Goal: Contribute content: Contribute content

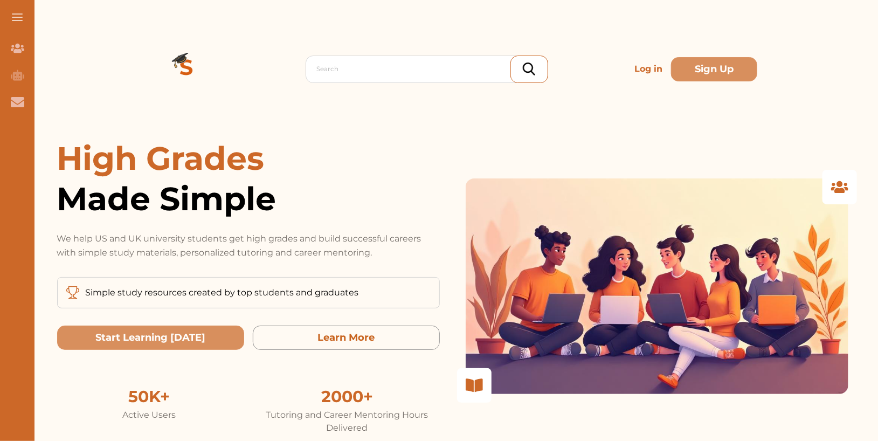
click at [638, 67] on p "Log in" at bounding box center [648, 69] width 37 height 22
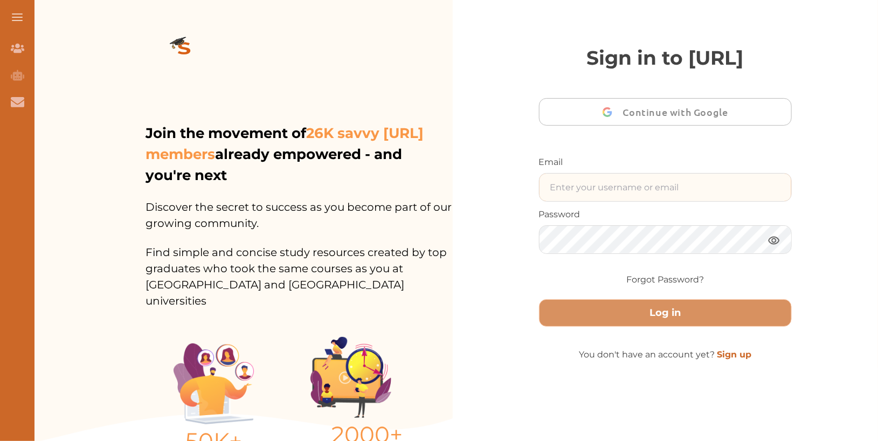
click at [668, 201] on input "text" at bounding box center [666, 187] width 252 height 27
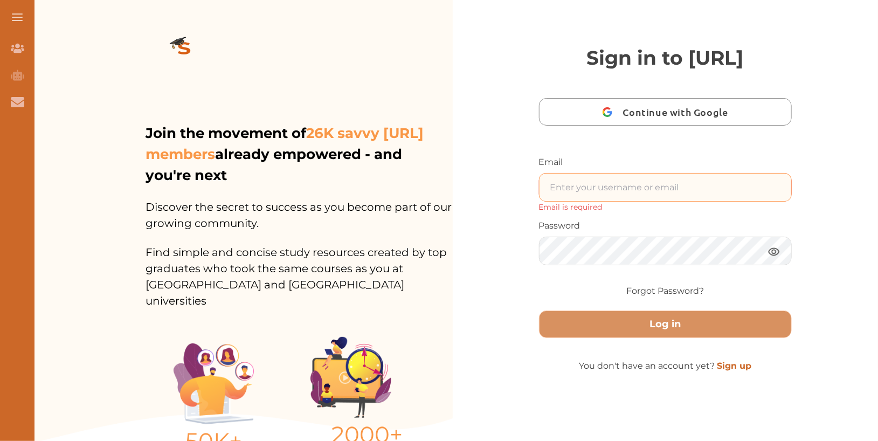
type input "nini.sarishvili@simplestudying.com"
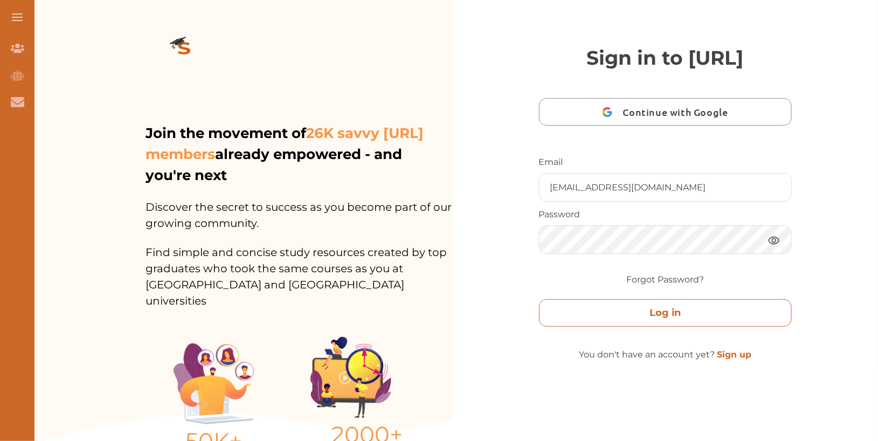
click at [627, 327] on button "Log in" at bounding box center [665, 312] width 253 height 27
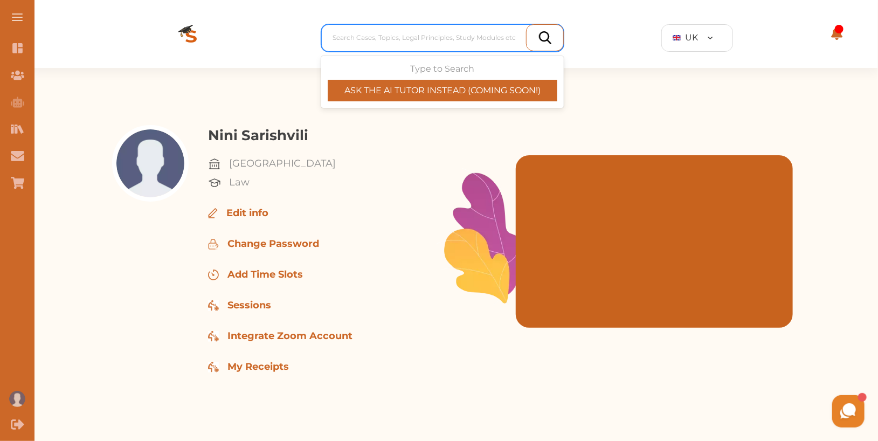
click at [463, 43] on div at bounding box center [445, 37] width 225 height 15
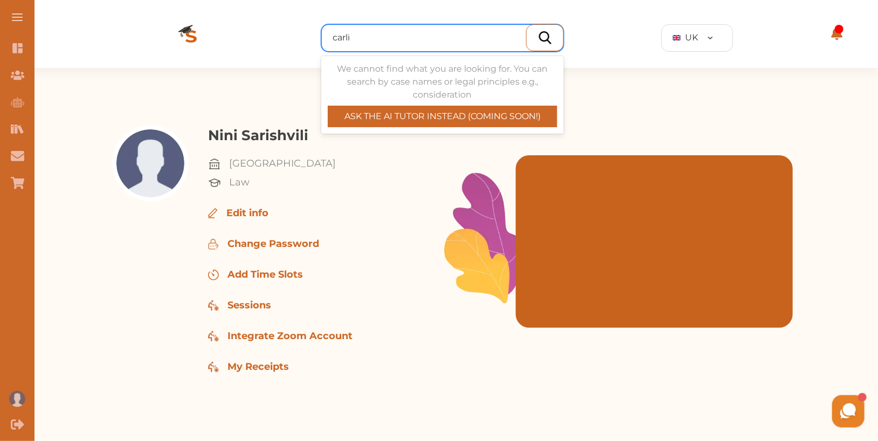
type input "carlil"
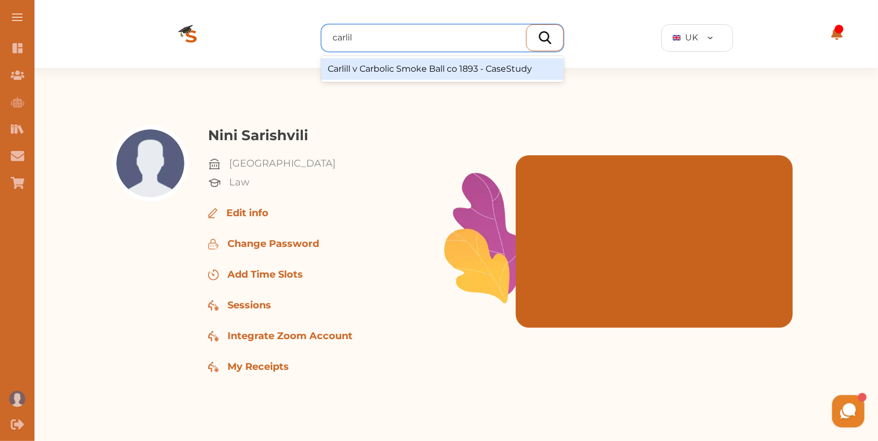
click at [428, 71] on div "Carlill v Carbolic Smoke Ball co 1893 - CaseStudy" at bounding box center [442, 69] width 243 height 22
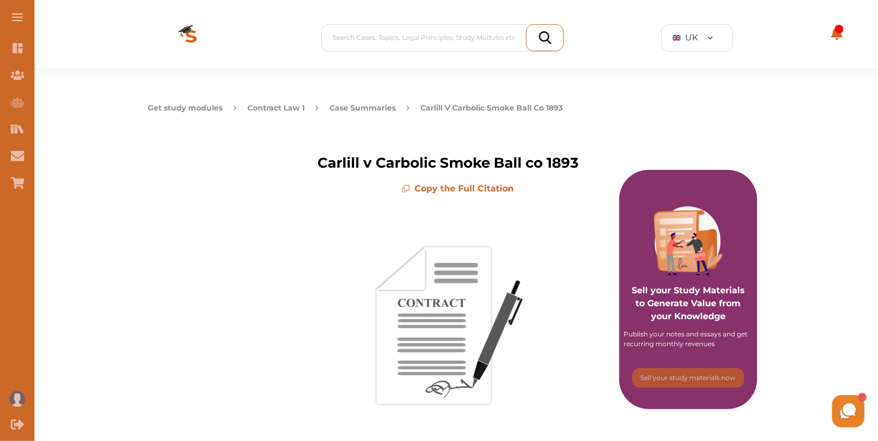
click at [458, 186] on p "Copy the Full Citation" at bounding box center [458, 188] width 242 height 13
click at [20, 55] on div "Content Dashboard" at bounding box center [17, 48] width 35 height 27
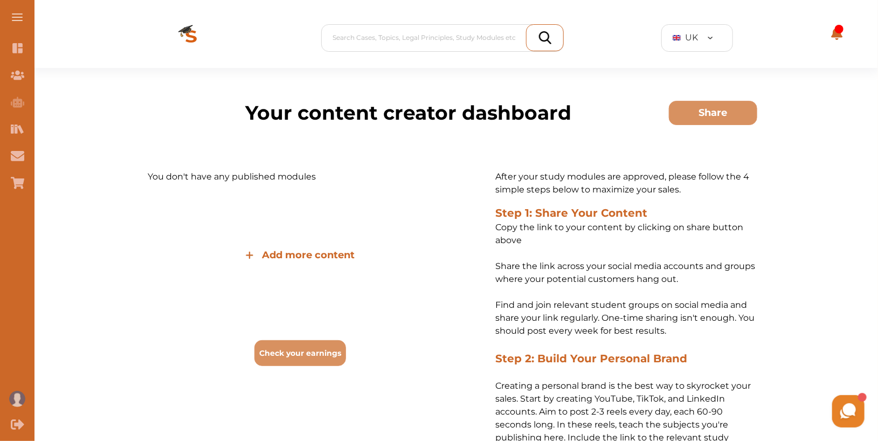
click at [331, 257] on span "Add more content" at bounding box center [308, 255] width 93 height 15
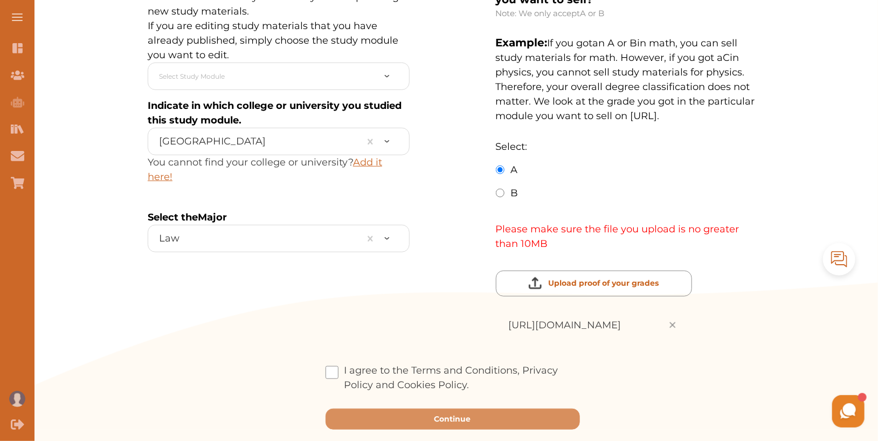
scroll to position [294, 0]
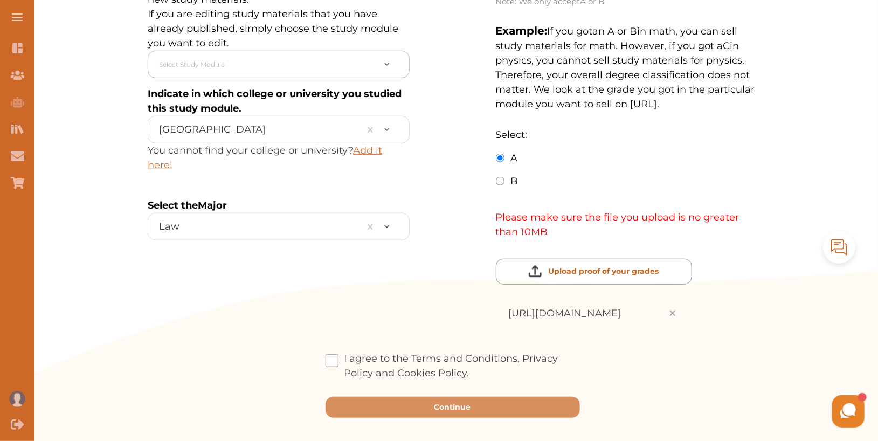
click at [284, 67] on div at bounding box center [267, 64] width 216 height 17
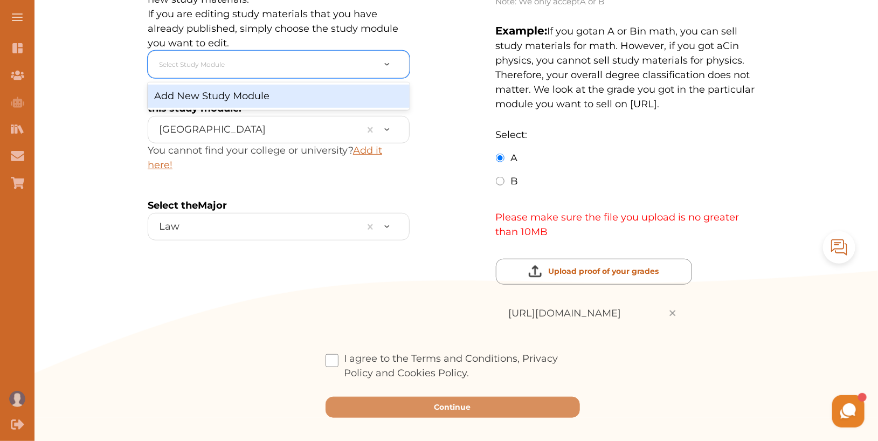
click at [284, 100] on div "Add New Study Module" at bounding box center [279, 96] width 262 height 23
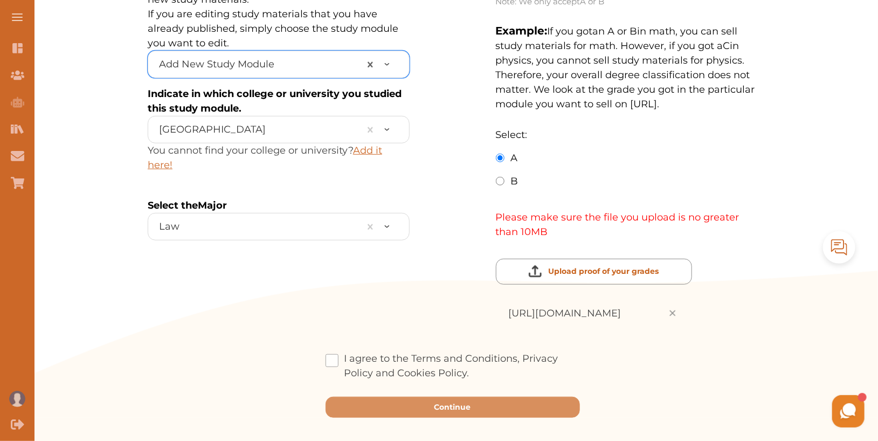
click at [333, 354] on span at bounding box center [332, 360] width 13 height 13
click at [470, 366] on input "I agree to the Terms and Conditions, Privacy Policy and Cookies Policy." at bounding box center [470, 366] width 0 height 0
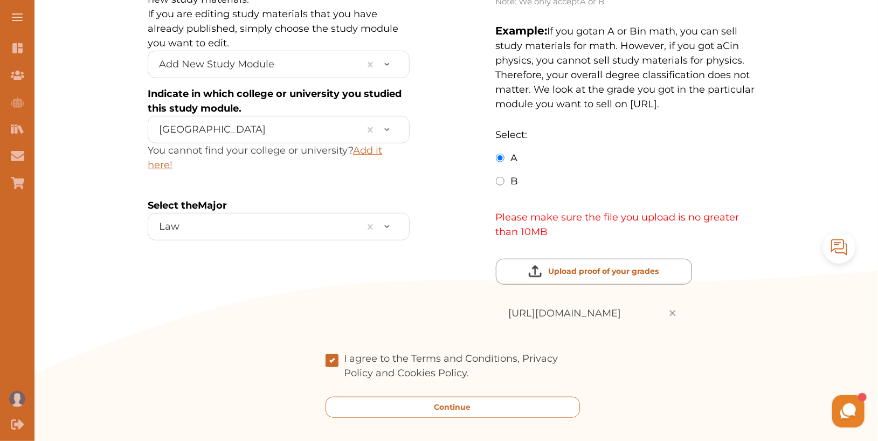
click at [363, 397] on button "Continue" at bounding box center [453, 407] width 254 height 21
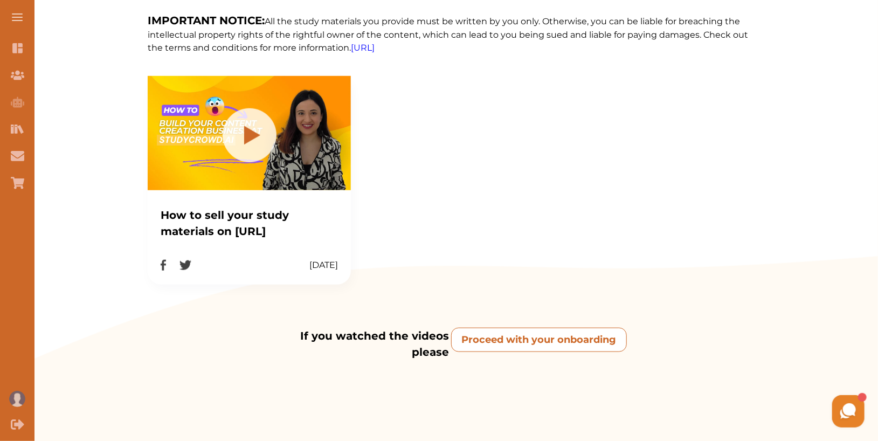
click at [511, 335] on onboarding "Proceed with your onboarding" at bounding box center [539, 340] width 176 height 24
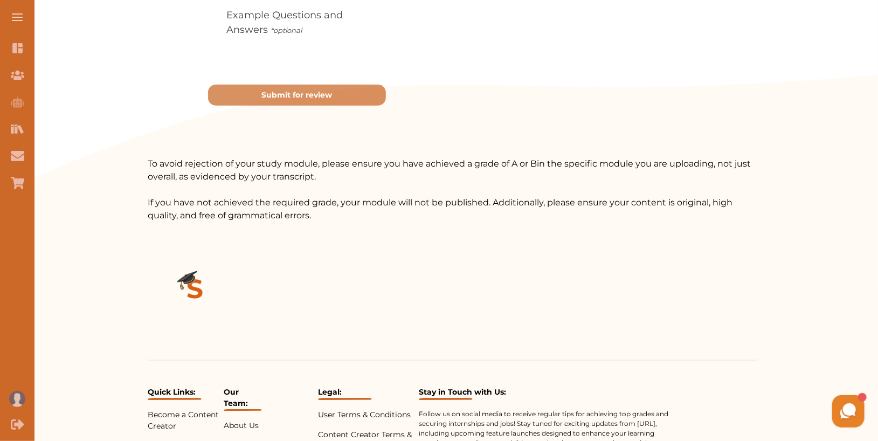
scroll to position [216, 0]
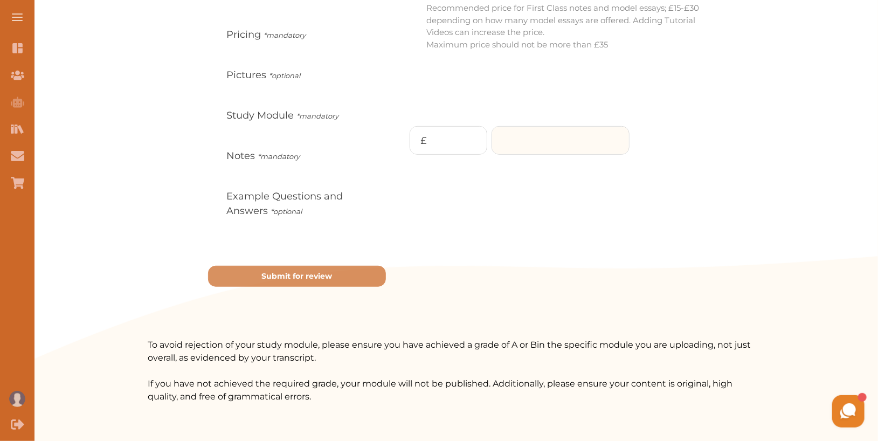
click at [532, 135] on input "number" at bounding box center [560, 140] width 137 height 27
type input "10"
click at [660, 189] on p "Continue" at bounding box center [673, 183] width 46 height 15
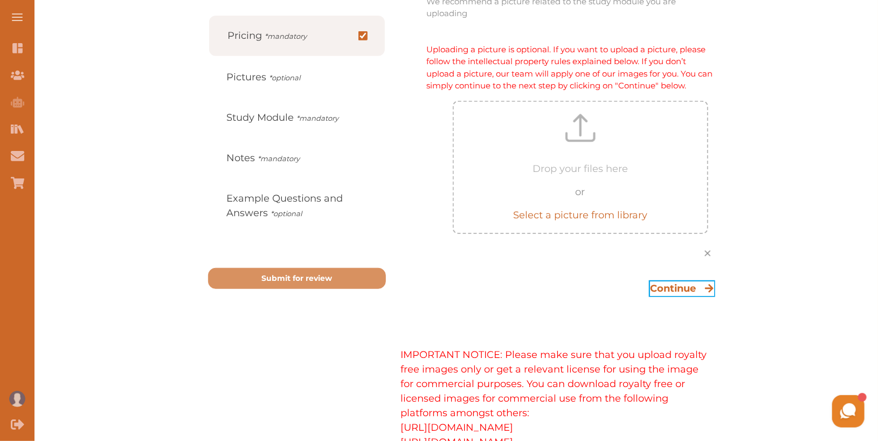
click at [696, 285] on div "Continue" at bounding box center [682, 288] width 64 height 15
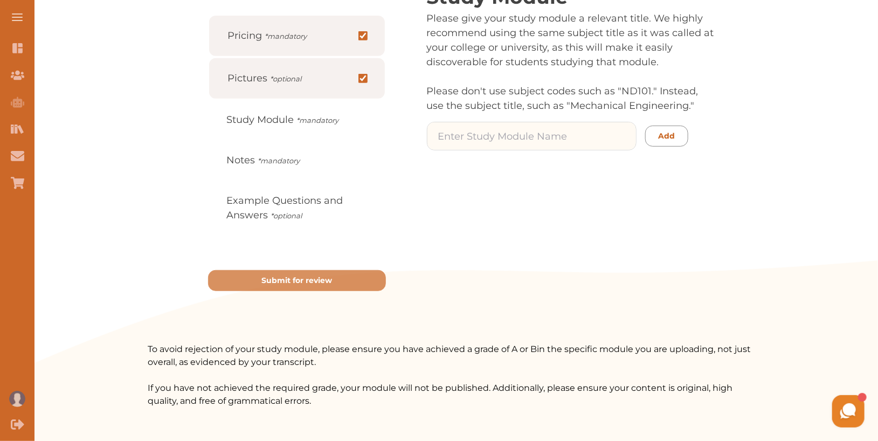
click at [598, 142] on input at bounding box center [531, 135] width 209 height 27
type input "math"
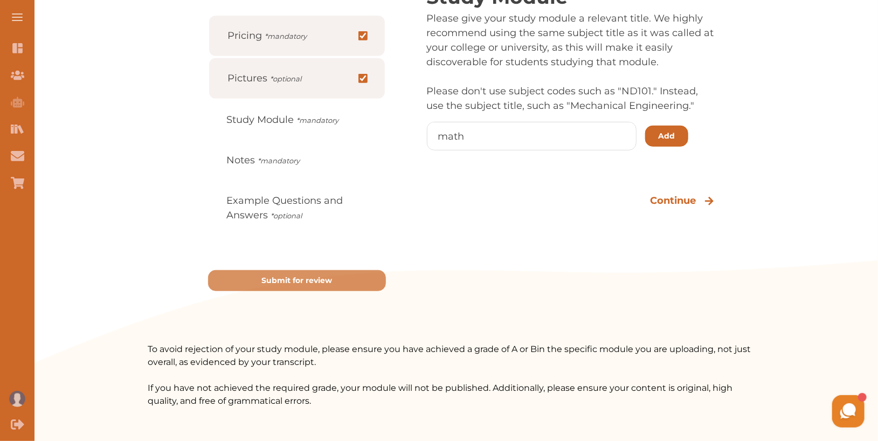
click at [662, 130] on p "Add" at bounding box center [666, 135] width 17 height 11
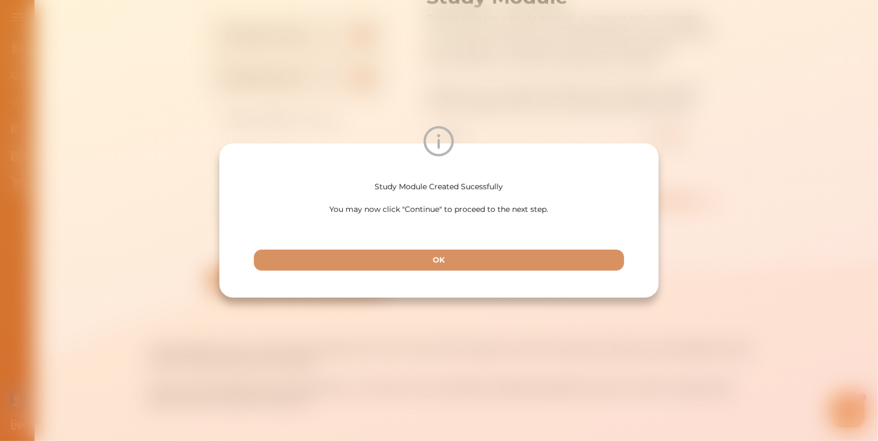
click at [472, 277] on div "Study Module Created Sucessfully You may now click "Continue" to proceed to the…" at bounding box center [438, 220] width 439 height 154
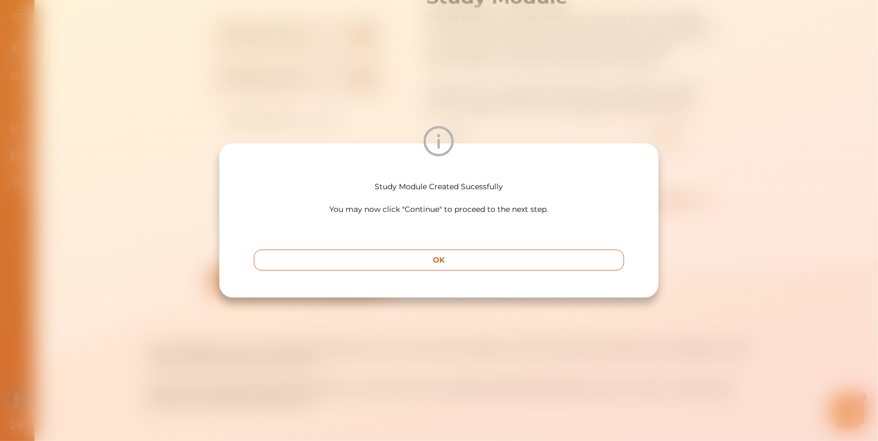
click at [472, 264] on button "OK" at bounding box center [439, 260] width 370 height 21
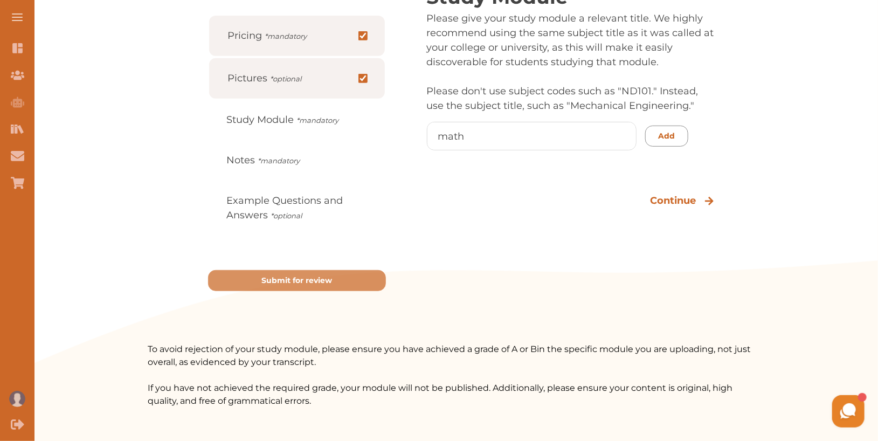
click at [685, 192] on div "Study Module Please give your study module a relevant title. We highly recommen…" at bounding box center [579, 136] width 356 height 309
click at [685, 201] on p "Continue" at bounding box center [673, 201] width 46 height 15
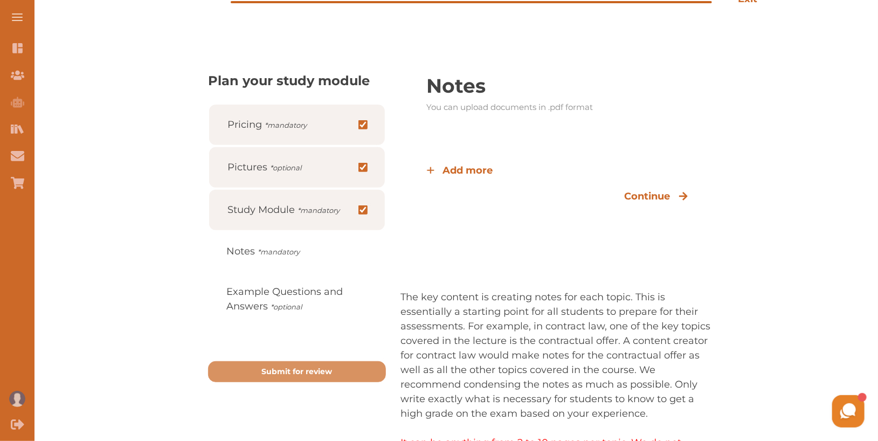
scroll to position [109, 0]
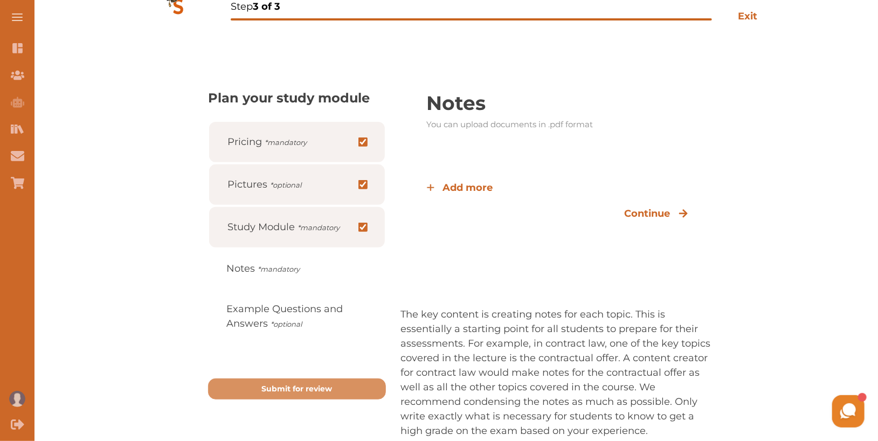
click at [459, 197] on div "Add more Continue" at bounding box center [557, 205] width 313 height 101
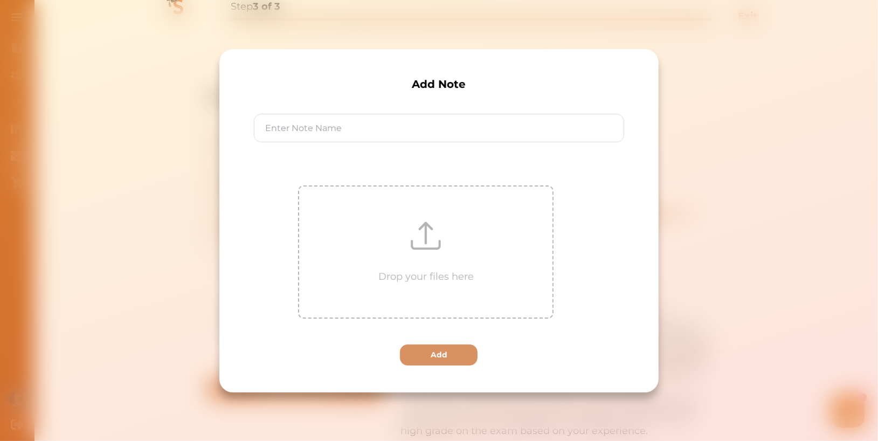
click at [453, 250] on div "Drop your files here" at bounding box center [426, 252] width 253 height 131
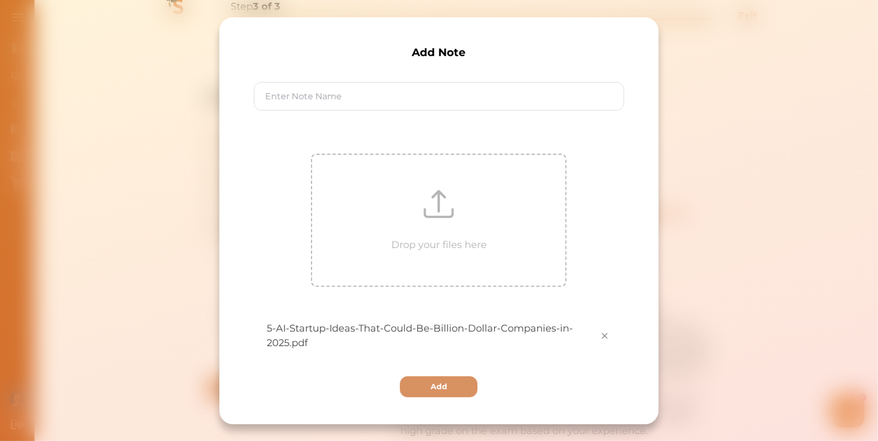
click at [457, 80] on div "Add Note Drop your files here 5-AI-Startup-Ideas-That-Could-Be-Billion-Dollar-C…" at bounding box center [438, 220] width 439 height 407
click at [458, 395] on button "Add" at bounding box center [440, 386] width 78 height 21
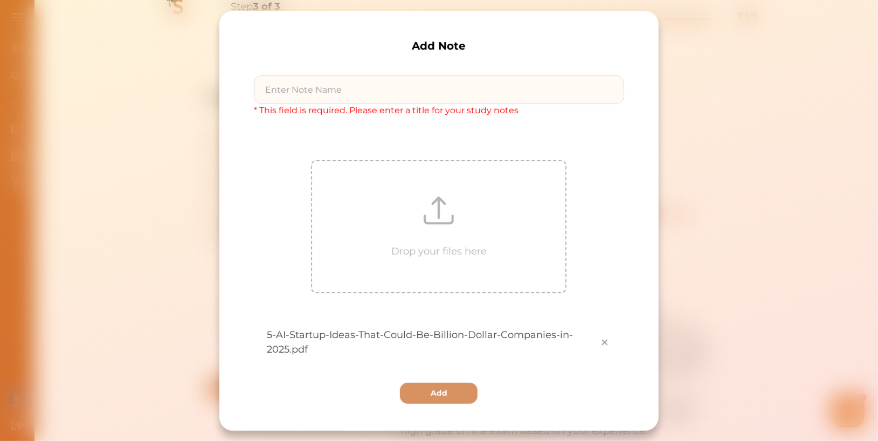
click at [416, 89] on input at bounding box center [438, 89] width 369 height 27
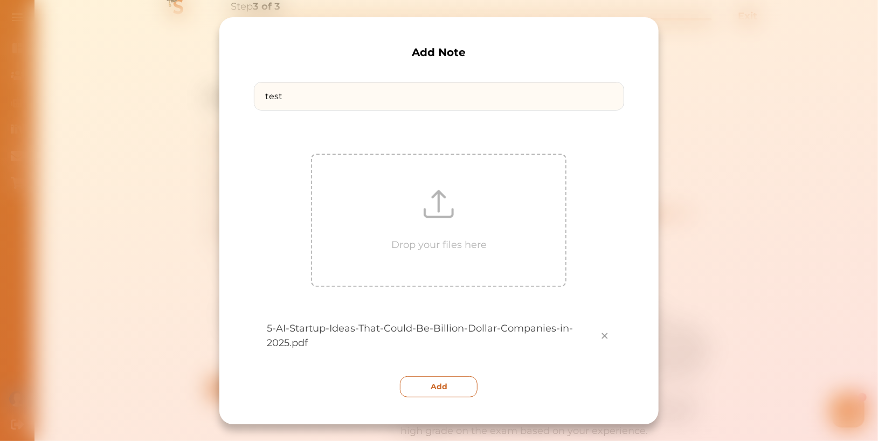
type input "test"
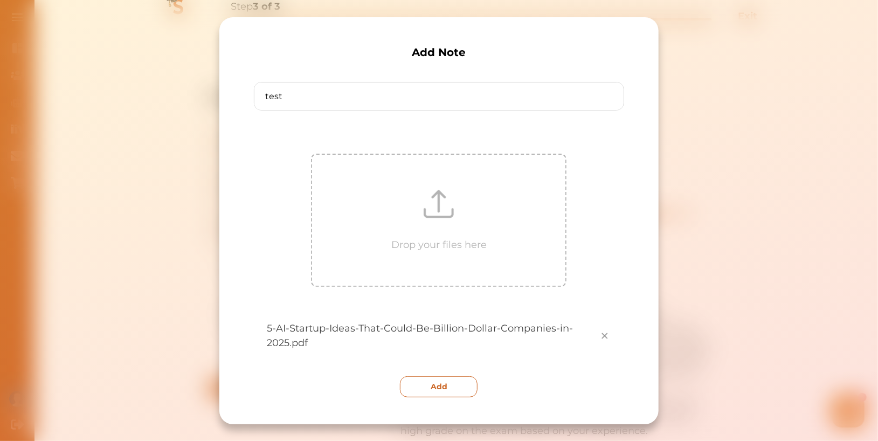
click at [442, 393] on button "Add" at bounding box center [440, 386] width 78 height 21
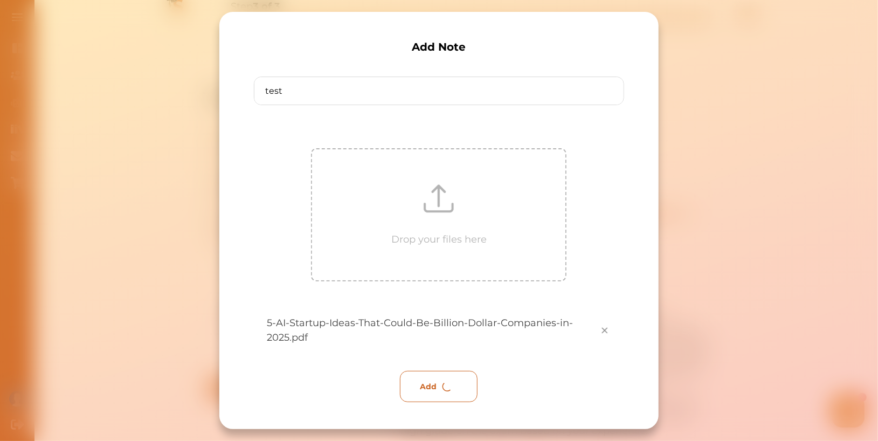
click at [424, 388] on p "Add" at bounding box center [428, 386] width 17 height 11
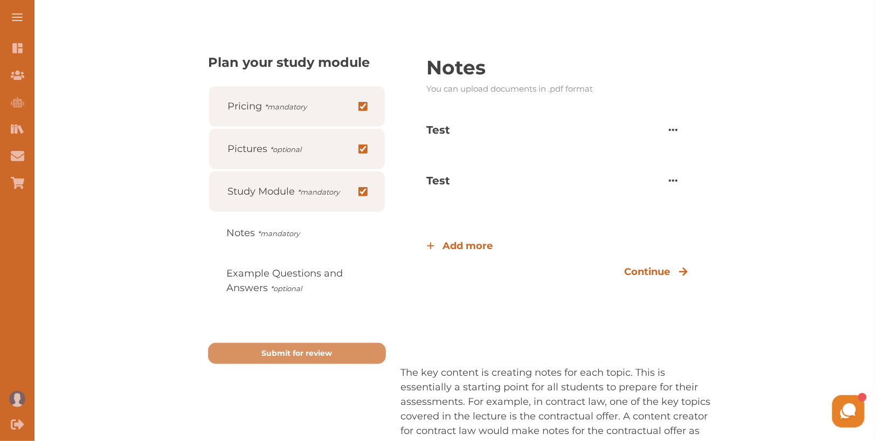
scroll to position [147, 0]
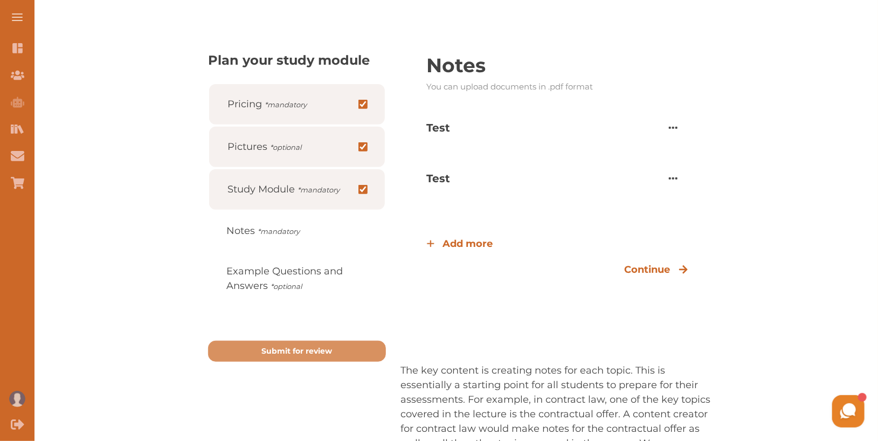
click at [675, 177] on img "button" at bounding box center [673, 178] width 13 height 13
click at [655, 250] on button "Delete" at bounding box center [628, 258] width 121 height 23
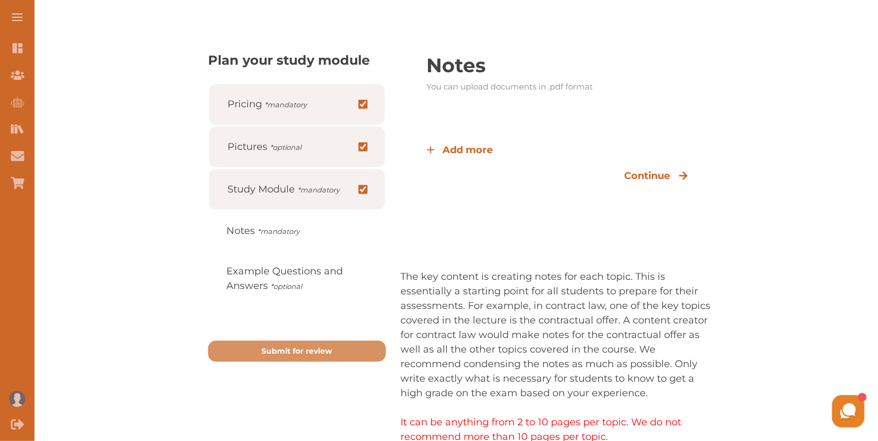
click at [476, 148] on span "Add more" at bounding box center [468, 150] width 50 height 15
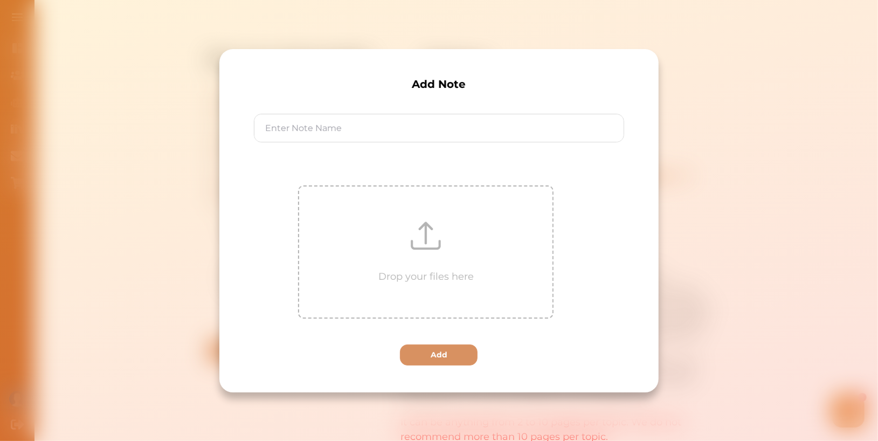
click at [440, 239] on img at bounding box center [426, 236] width 32 height 32
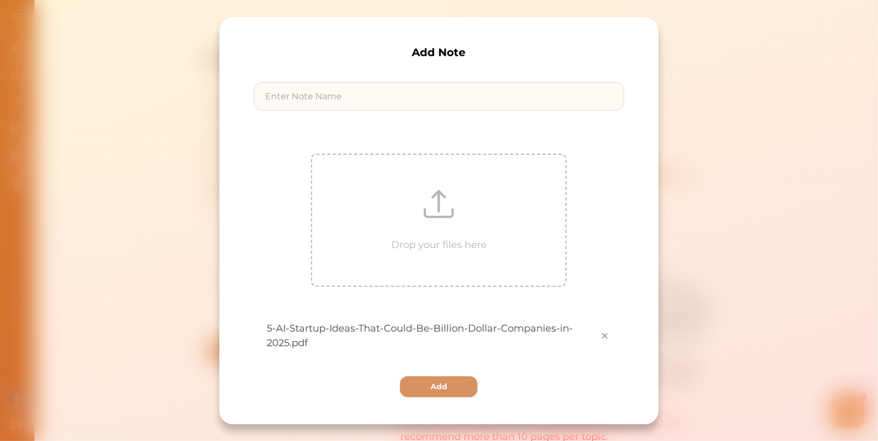
click at [402, 109] on input at bounding box center [438, 95] width 369 height 27
type input "test"
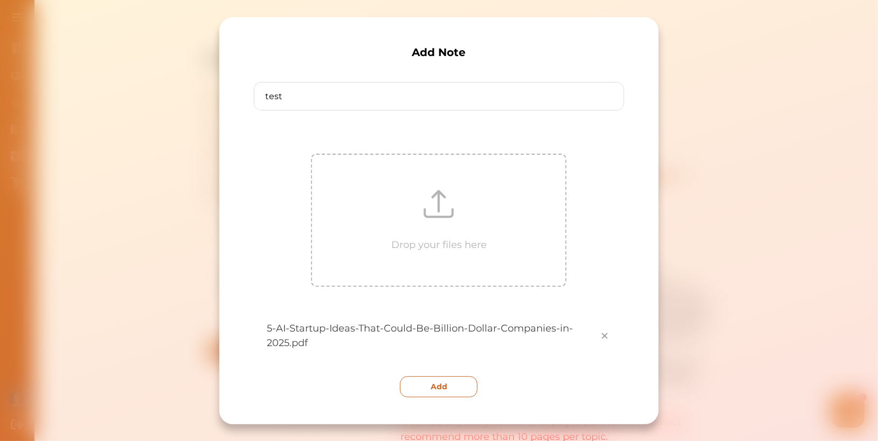
click at [445, 388] on p "Add" at bounding box center [439, 386] width 17 height 11
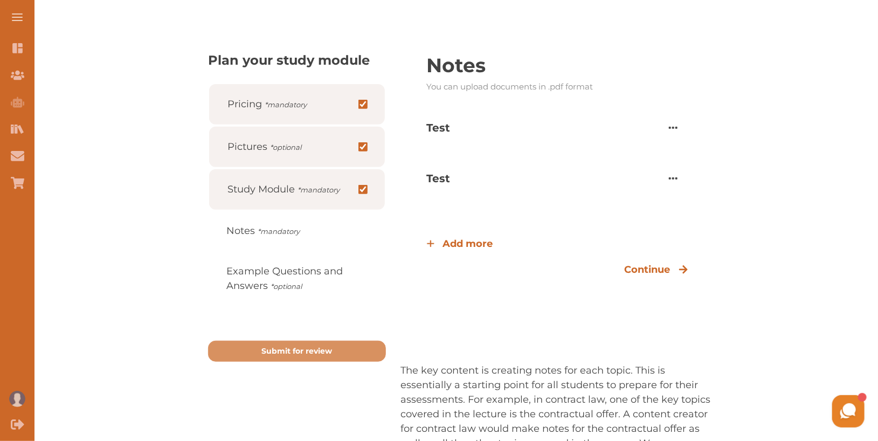
click at [673, 126] on img "button" at bounding box center [673, 127] width 13 height 13
click at [642, 154] on button "Edit Document" at bounding box center [628, 152] width 121 height 23
click at [736, 233] on div "Please edit your Note math Drop your files here Update" at bounding box center [439, 220] width 878 height 441
click at [673, 267] on div "Continue" at bounding box center [656, 270] width 64 height 15
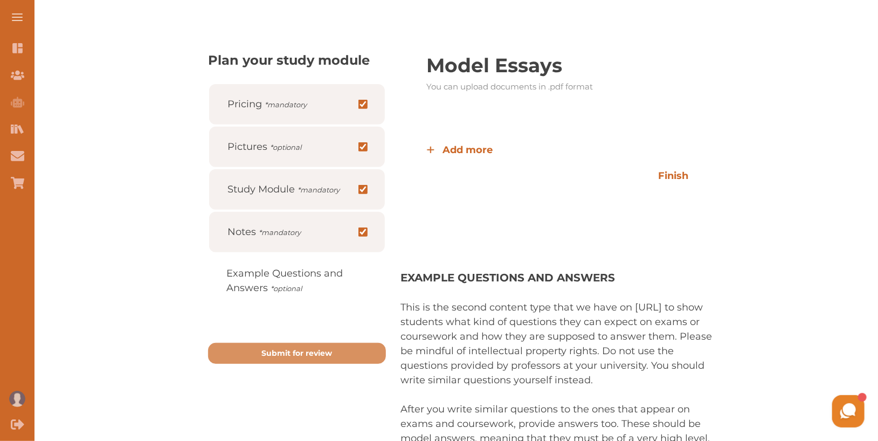
click at [488, 152] on span "Add more" at bounding box center [468, 150] width 50 height 15
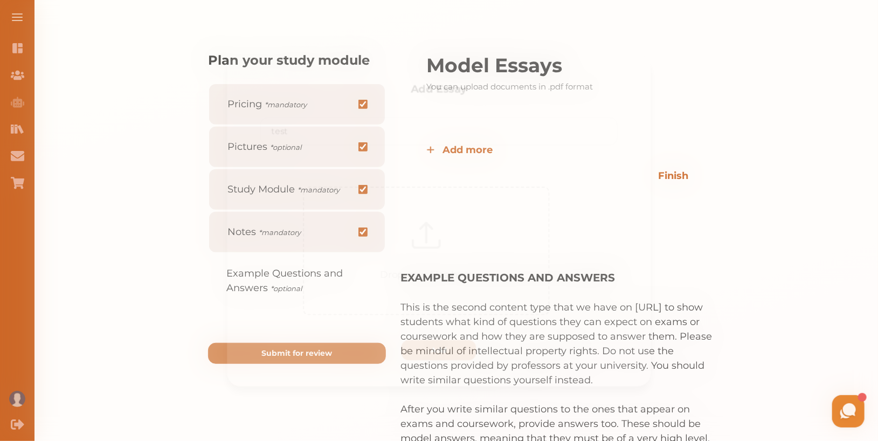
type input "test"
click at [460, 239] on div "Drop your files here" at bounding box center [426, 252] width 253 height 131
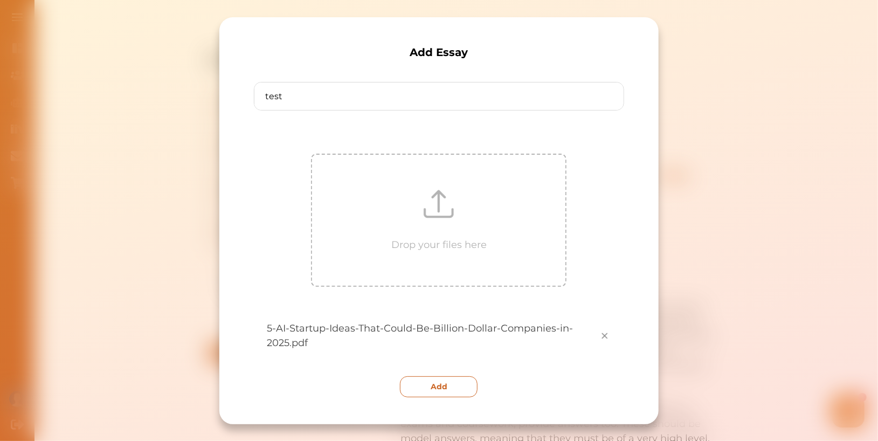
click at [471, 388] on button "Add" at bounding box center [440, 386] width 78 height 21
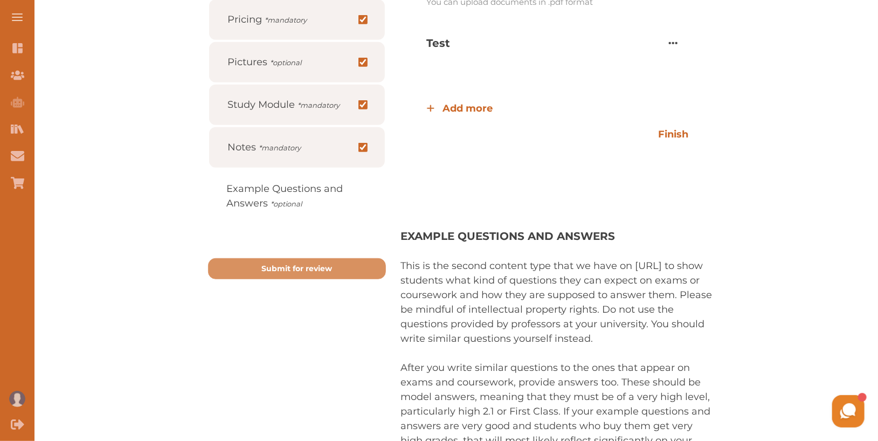
scroll to position [235, 0]
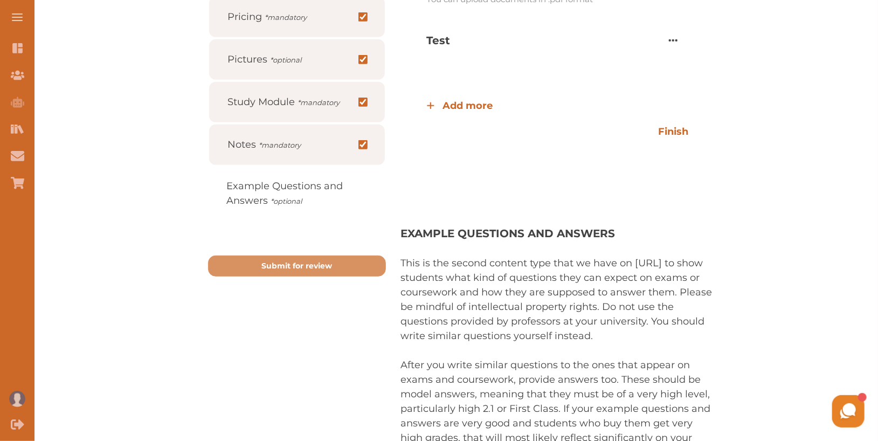
click at [677, 126] on p "Finish" at bounding box center [673, 132] width 30 height 15
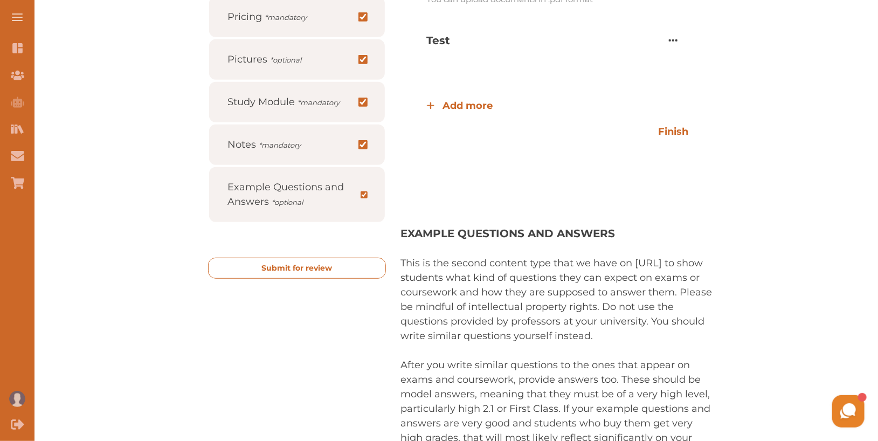
click at [343, 272] on button "Submit for review" at bounding box center [297, 268] width 178 height 21
